Goal: Task Accomplishment & Management: Use online tool/utility

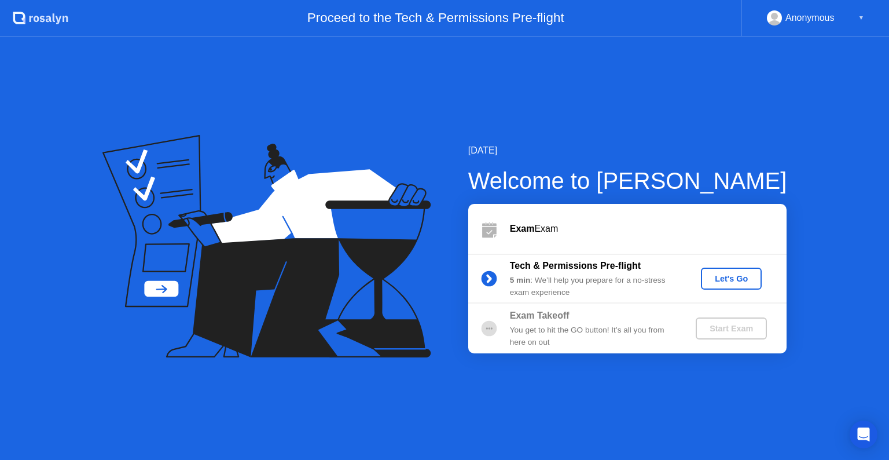
click at [734, 275] on div "Let's Go" at bounding box center [732, 278] width 52 height 9
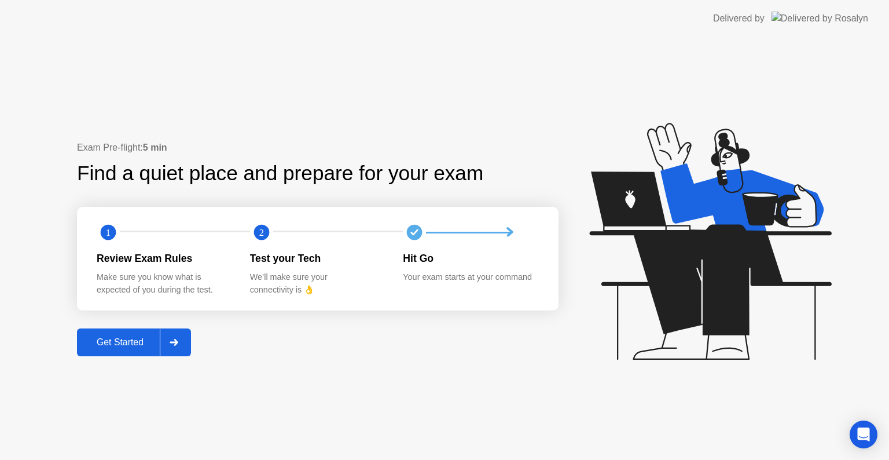
click at [124, 349] on button "Get Started" at bounding box center [134, 342] width 114 height 28
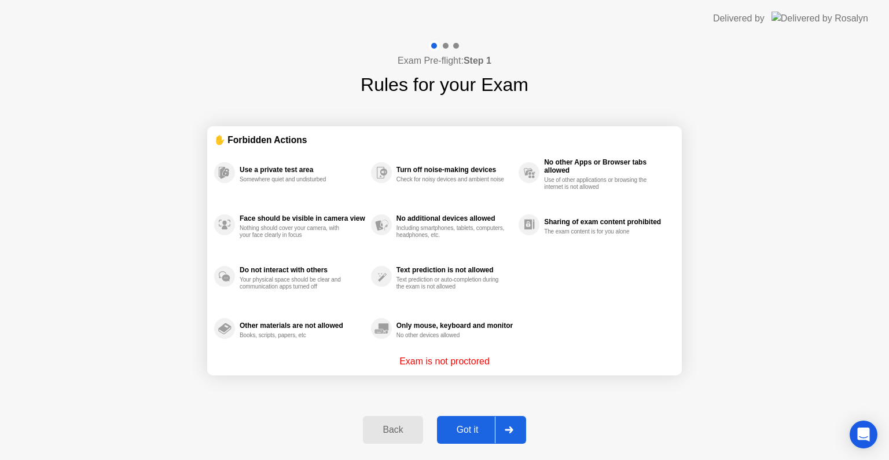
click at [461, 431] on div "Got it" at bounding box center [468, 429] width 54 height 10
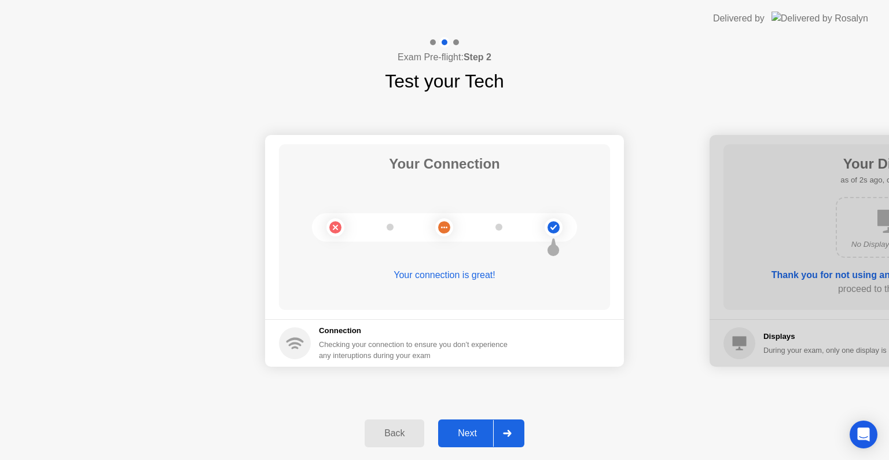
click at [463, 428] on div "Next" at bounding box center [468, 433] width 52 height 10
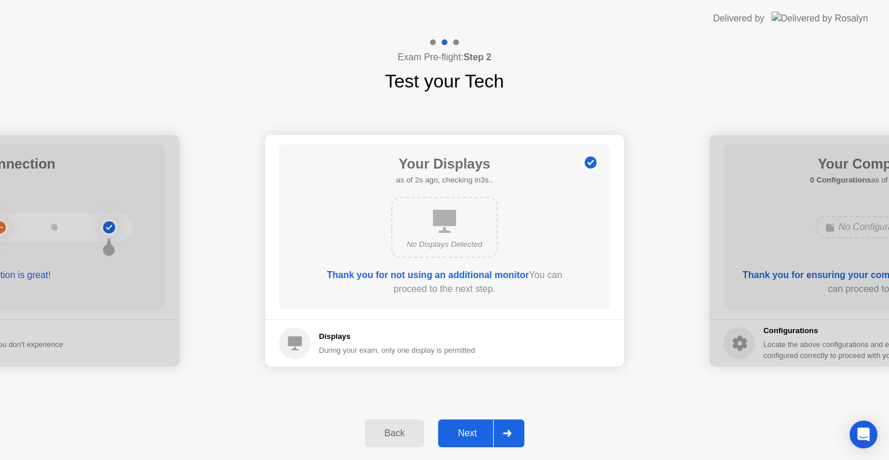
click at [463, 428] on div "Next" at bounding box center [468, 433] width 52 height 10
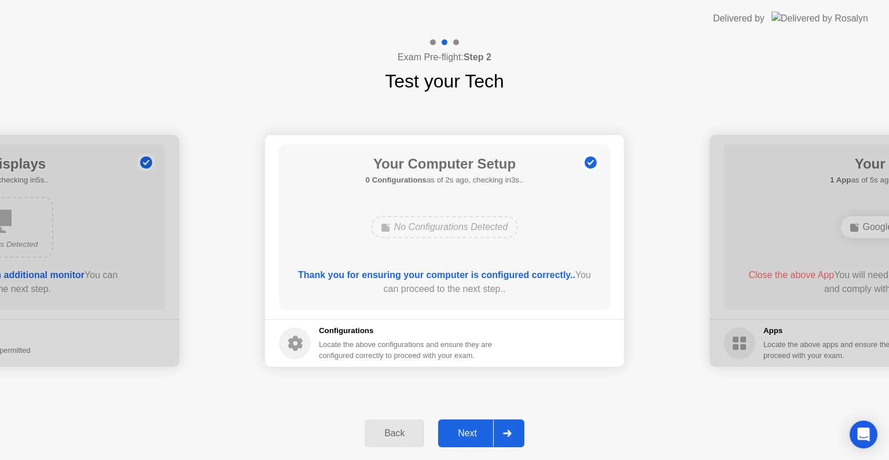
click at [463, 428] on div "Next" at bounding box center [468, 433] width 52 height 10
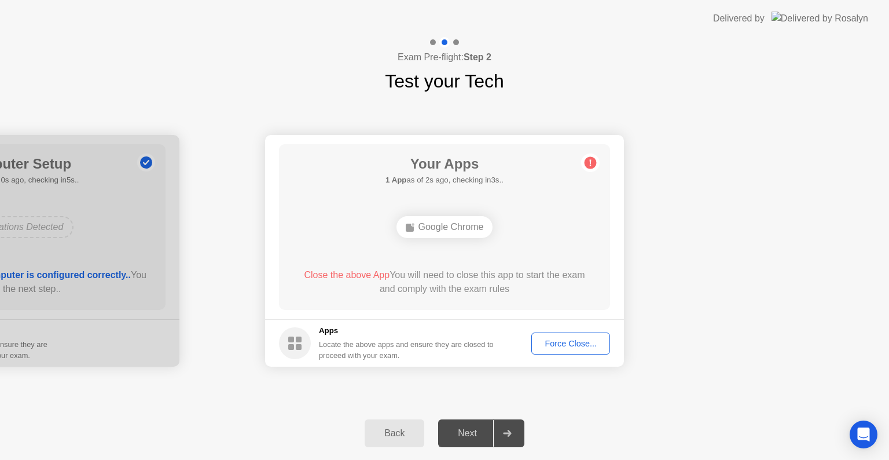
click at [555, 342] on div "Force Close..." at bounding box center [570, 343] width 71 height 9
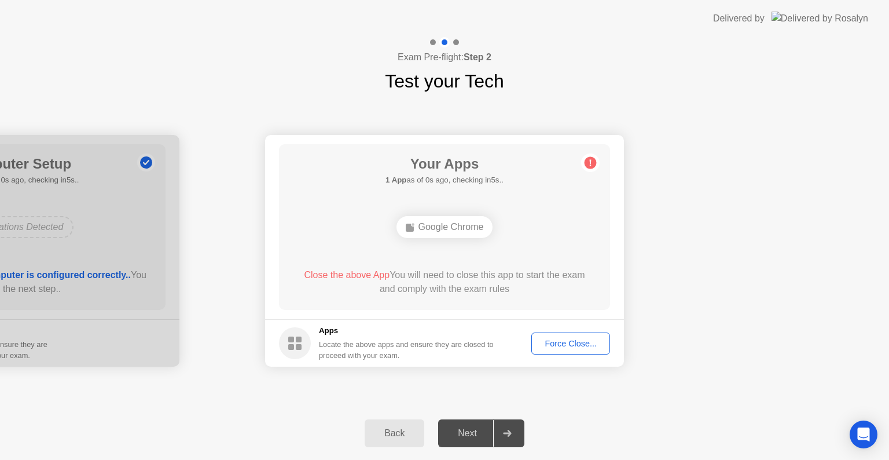
click at [568, 347] on div "Force Close..." at bounding box center [570, 343] width 71 height 9
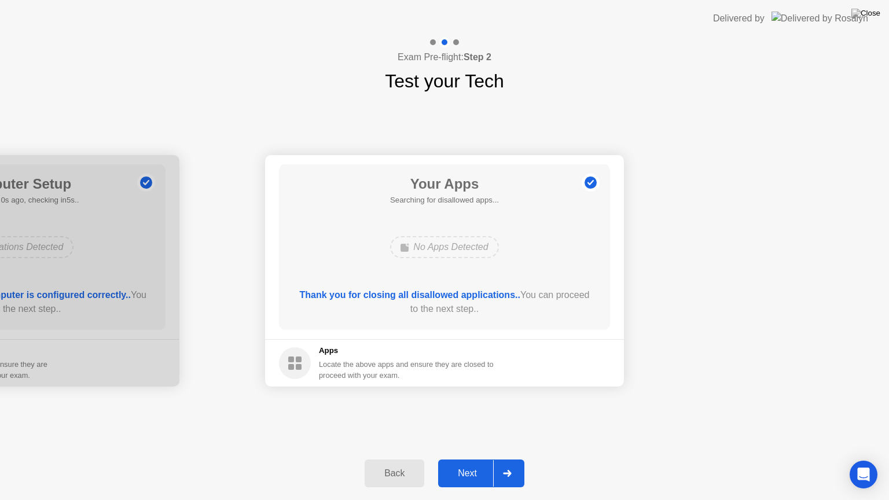
click at [474, 459] on div "Next" at bounding box center [468, 473] width 52 height 10
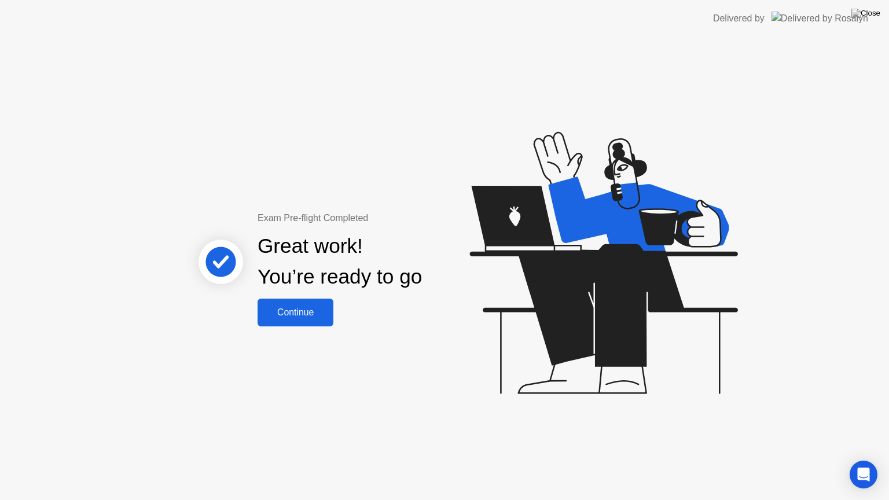
click at [302, 308] on div "Continue" at bounding box center [295, 312] width 69 height 10
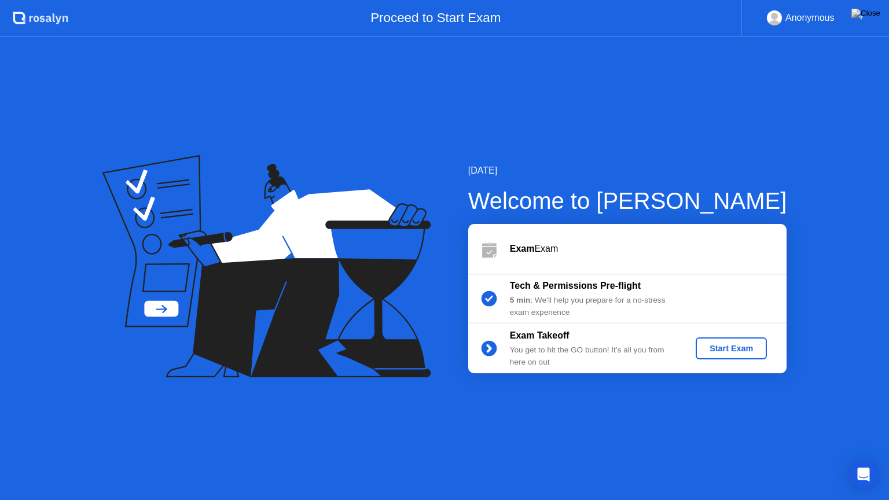
click at [732, 344] on div "Start Exam" at bounding box center [731, 348] width 62 height 9
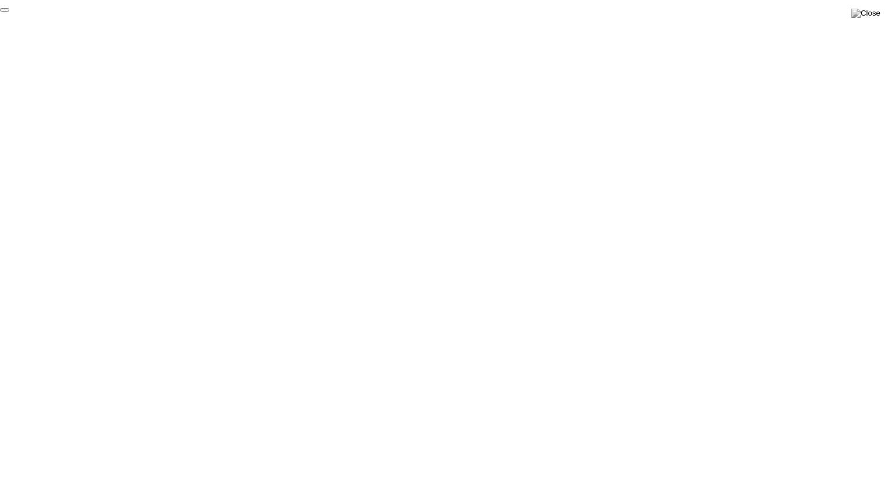
click div "End Proctoring Session"
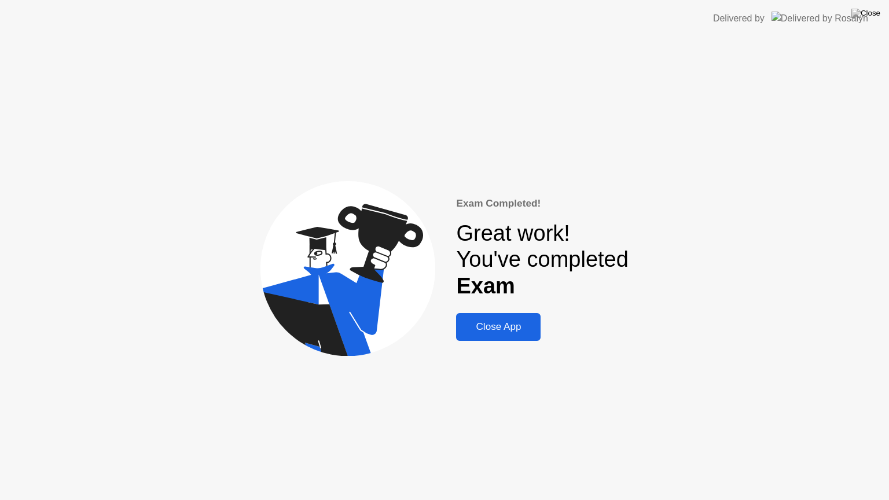
click at [502, 329] on div "Close App" at bounding box center [499, 327] width 78 height 12
